Goal: Transaction & Acquisition: Purchase product/service

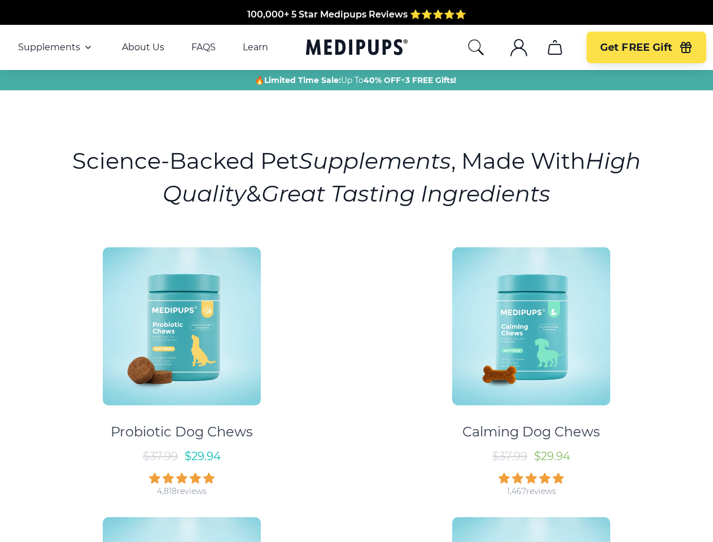
click at [356, 271] on div "Probiotic Dog Chews $ 37.99 $ 29.94 4,818 reviews Calming Dog Chews $ 37.99 $ 2…" at bounding box center [357, 502] width 700 height 530
click at [56, 47] on span "Supplements" at bounding box center [49, 47] width 62 height 11
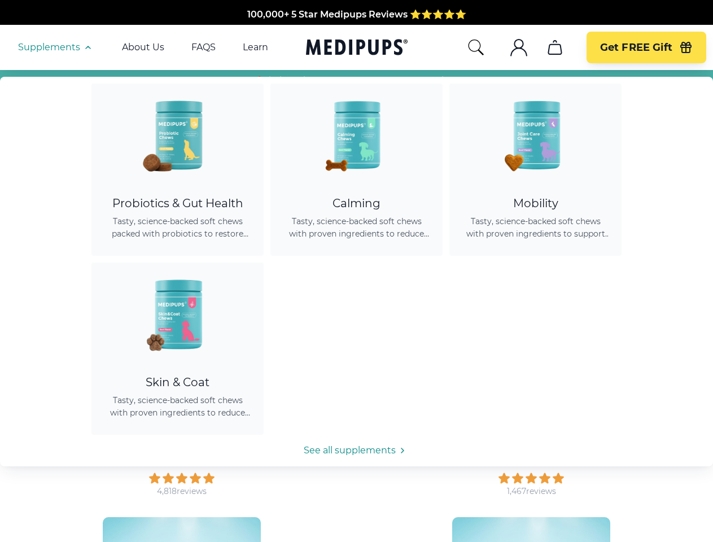
click at [87, 47] on icon "button" at bounding box center [88, 48] width 14 height 14
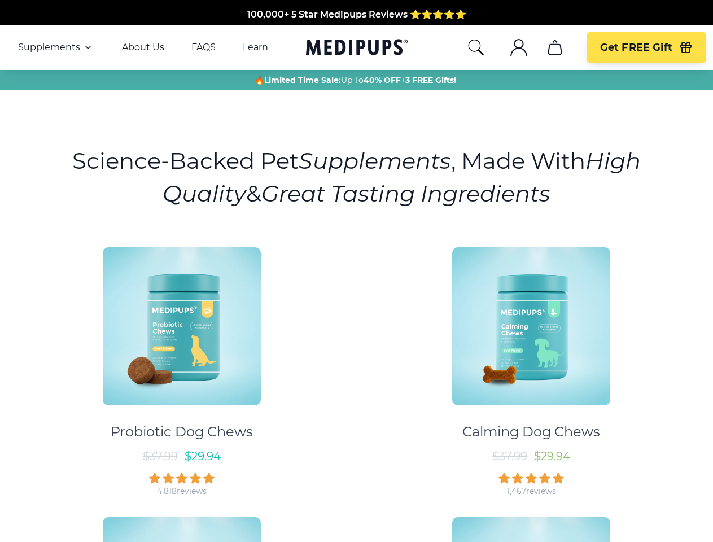
click at [476, 47] on icon "search" at bounding box center [476, 47] width 18 height 18
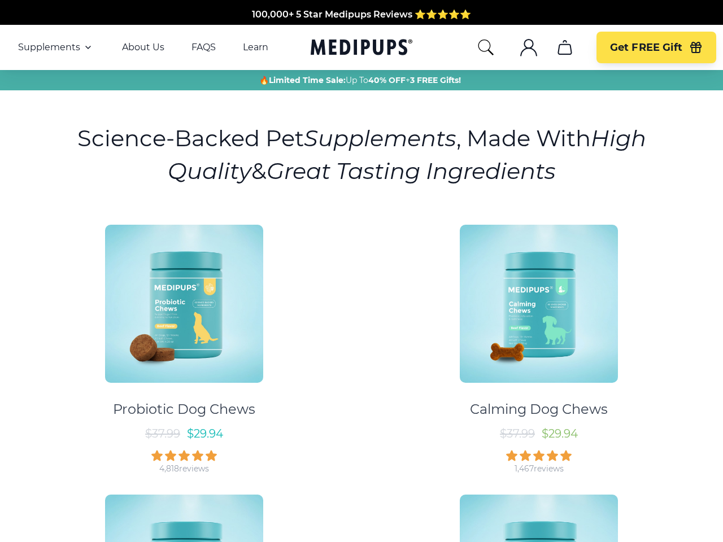
click at [520, 47] on icon ".cls-1{fill:none;stroke:currentColor;stroke-miterlimit:10;stroke-width:1.5px;}" at bounding box center [529, 47] width 18 height 18
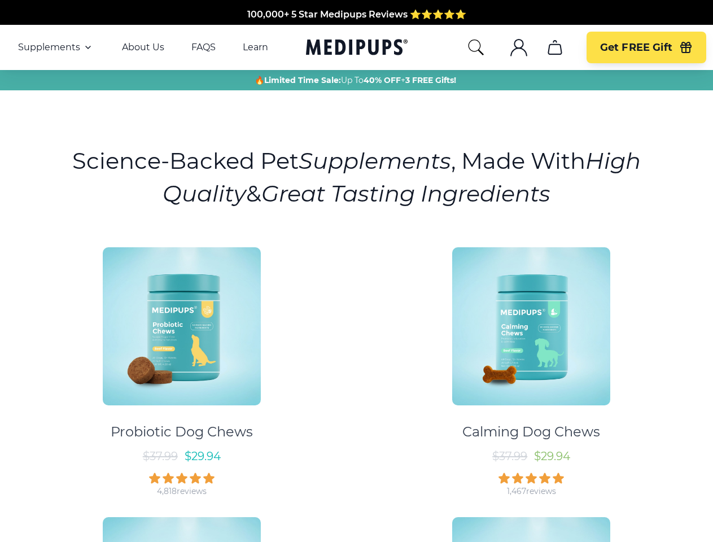
click at [519, 47] on icon ".cls-1{fill:none;stroke:currentColor;stroke-miterlimit:10;stroke-width:1.5px;}" at bounding box center [519, 47] width 18 height 18
click at [555, 47] on icon "cart" at bounding box center [555, 47] width 18 height 18
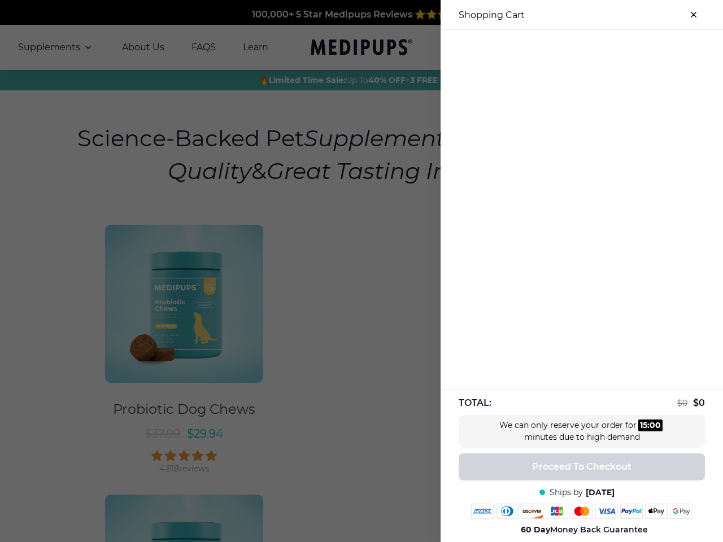
click at [555, 47] on div at bounding box center [582, 39] width 282 height 19
click at [646, 47] on div at bounding box center [582, 39] width 282 height 19
